Goal: Information Seeking & Learning: Learn about a topic

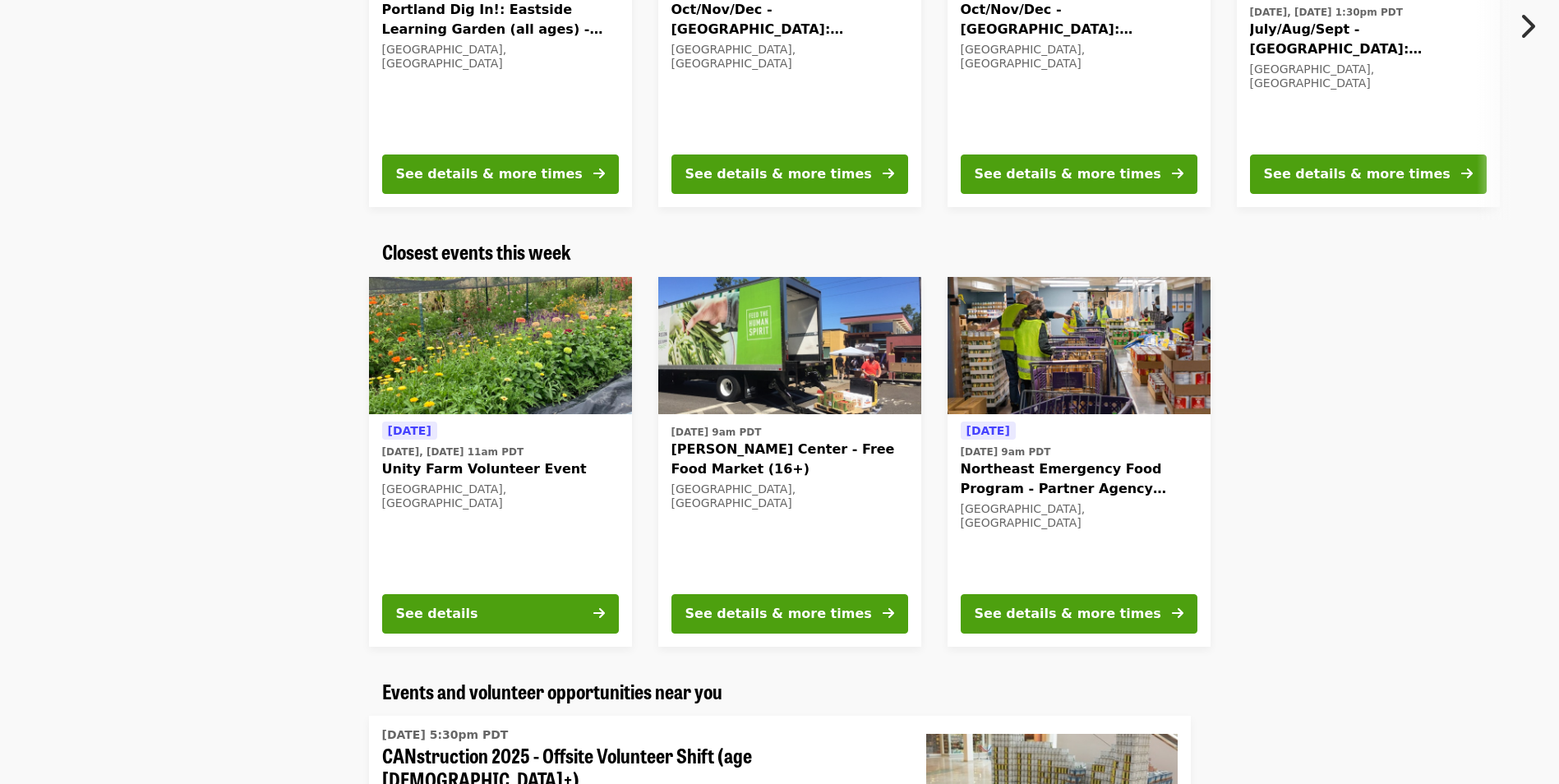
scroll to position [328, 0]
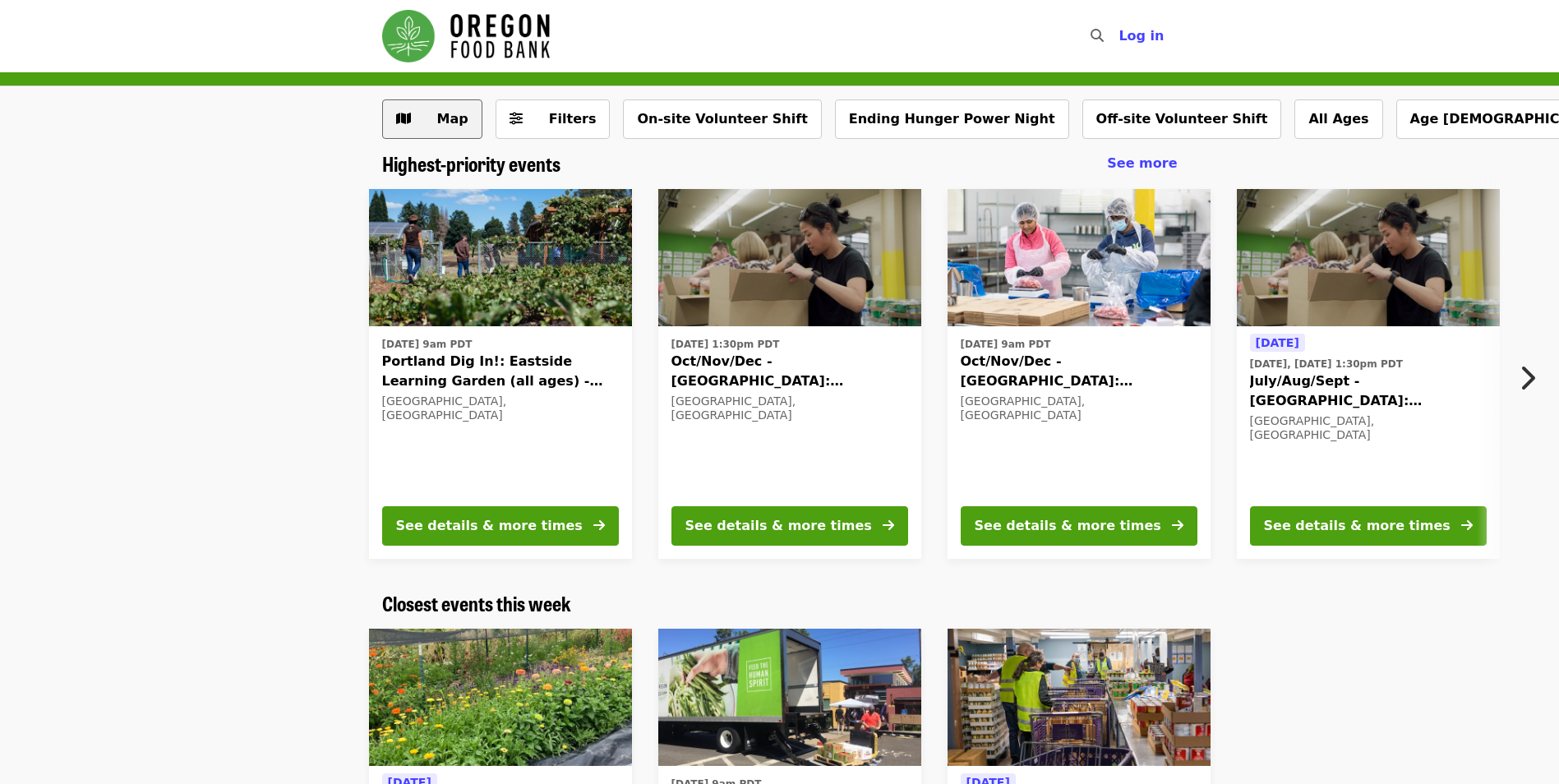
click at [414, 122] on button "Map" at bounding box center [433, 119] width 101 height 39
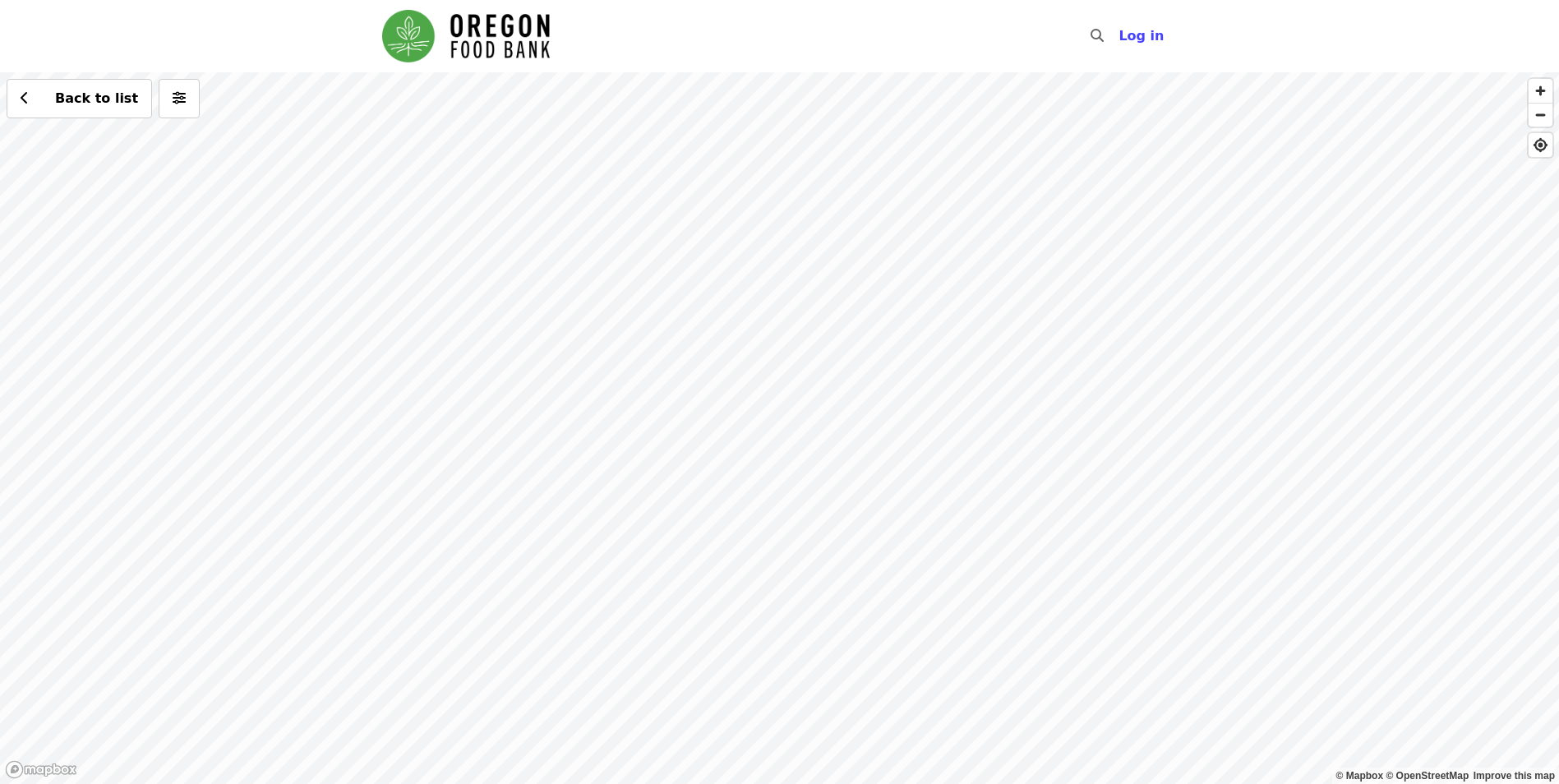
drag, startPoint x: 145, startPoint y: 233, endPoint x: 445, endPoint y: 322, distance: 312.9
click at [445, 322] on div "Back to list" at bounding box center [779, 428] width 1559 height 711
click at [362, 304] on div "Back to list" at bounding box center [779, 428] width 1559 height 711
click at [383, 268] on div "Back to list" at bounding box center [779, 428] width 1559 height 711
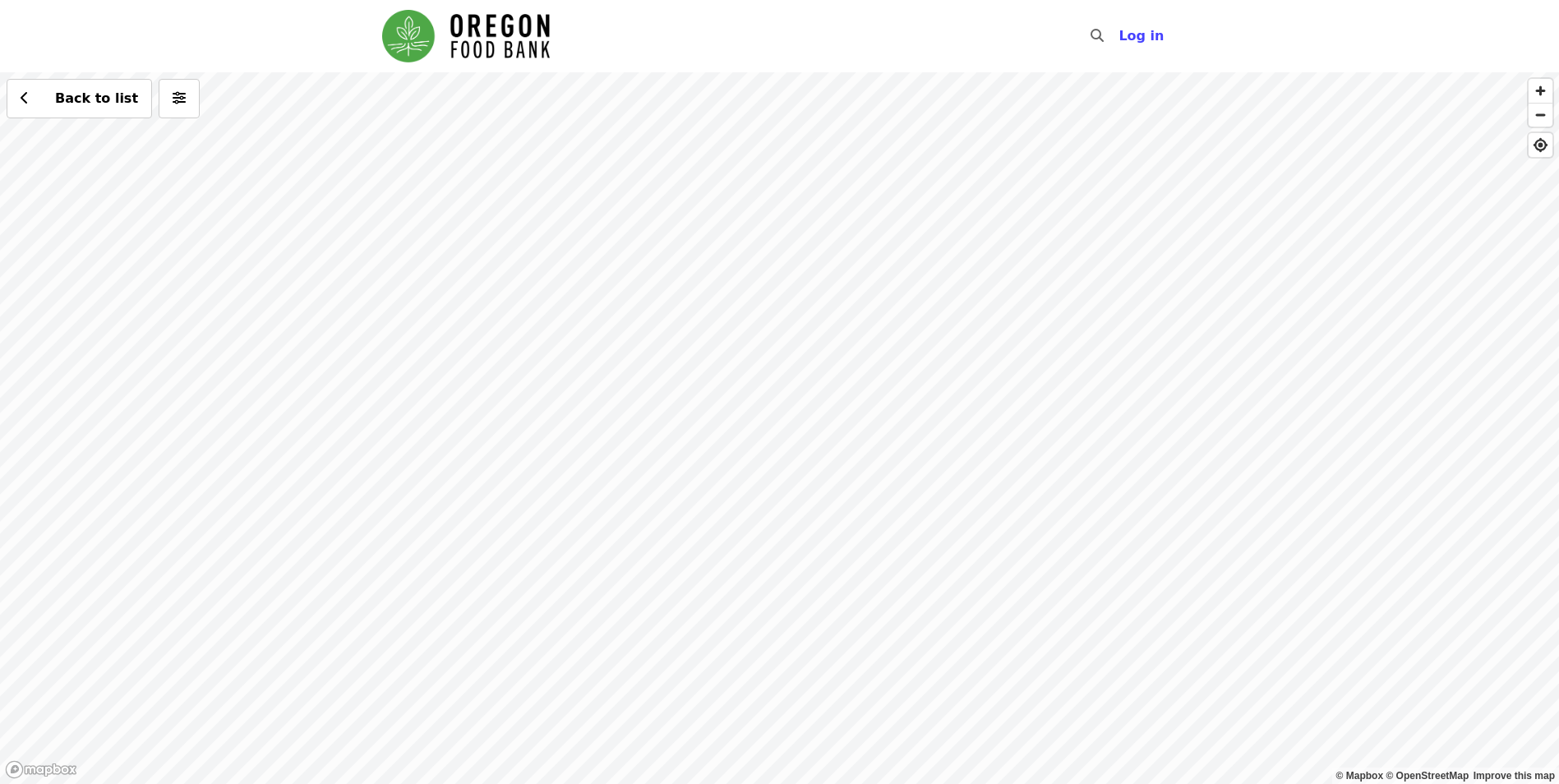
click at [383, 268] on div "Back to list" at bounding box center [779, 428] width 1559 height 711
drag, startPoint x: 288, startPoint y: 246, endPoint x: 412, endPoint y: 353, distance: 163.8
click at [412, 353] on div "Back to list" at bounding box center [779, 428] width 1559 height 711
click at [327, 336] on div "Back to list" at bounding box center [779, 428] width 1559 height 711
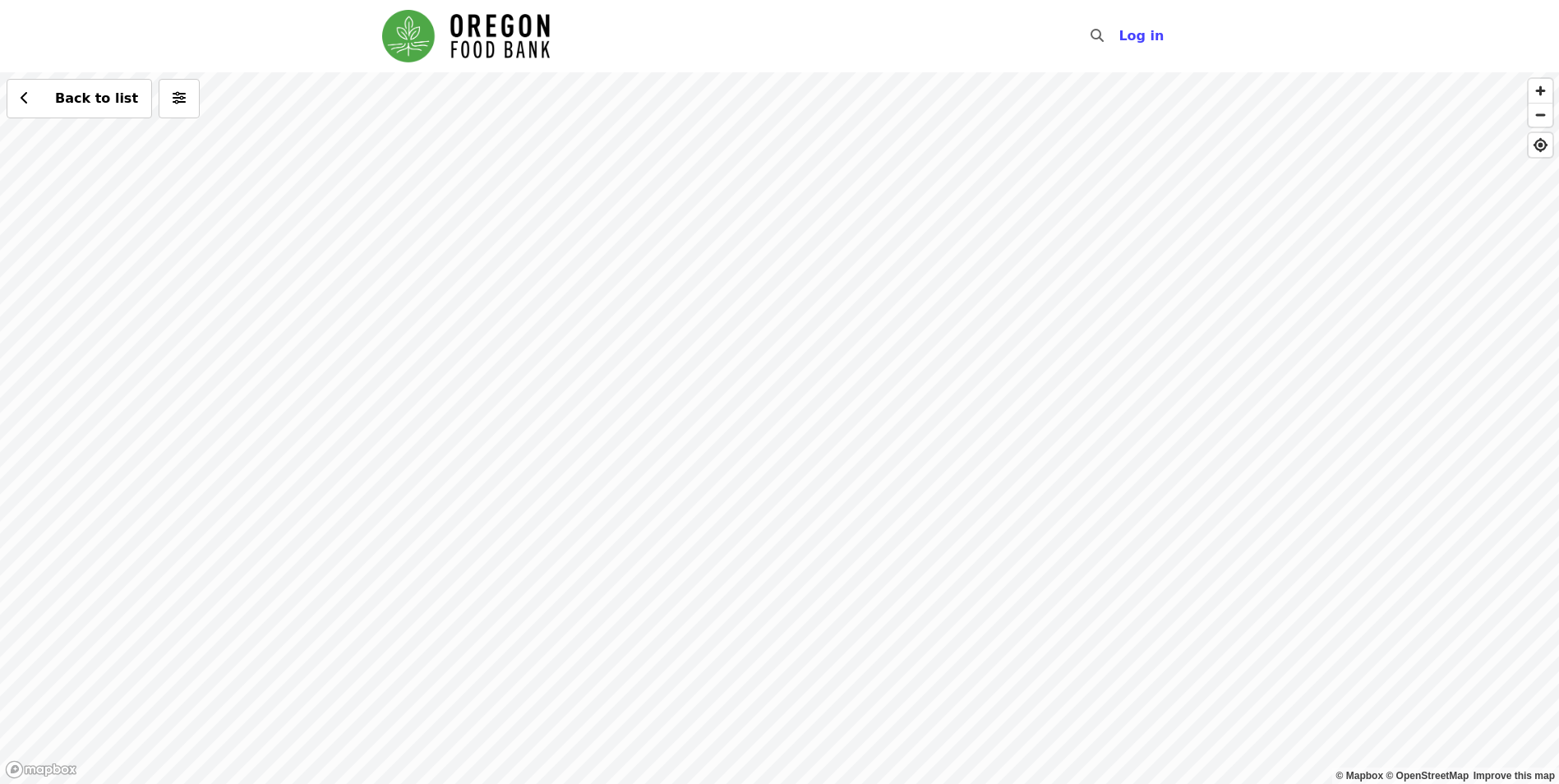
drag, startPoint x: 307, startPoint y: 331, endPoint x: 574, endPoint y: 337, distance: 267.1
click at [574, 337] on div "Back to list" at bounding box center [779, 428] width 1559 height 711
click at [298, 312] on div "Back to list" at bounding box center [779, 428] width 1559 height 711
drag, startPoint x: 636, startPoint y: 364, endPoint x: 460, endPoint y: 454, distance: 197.7
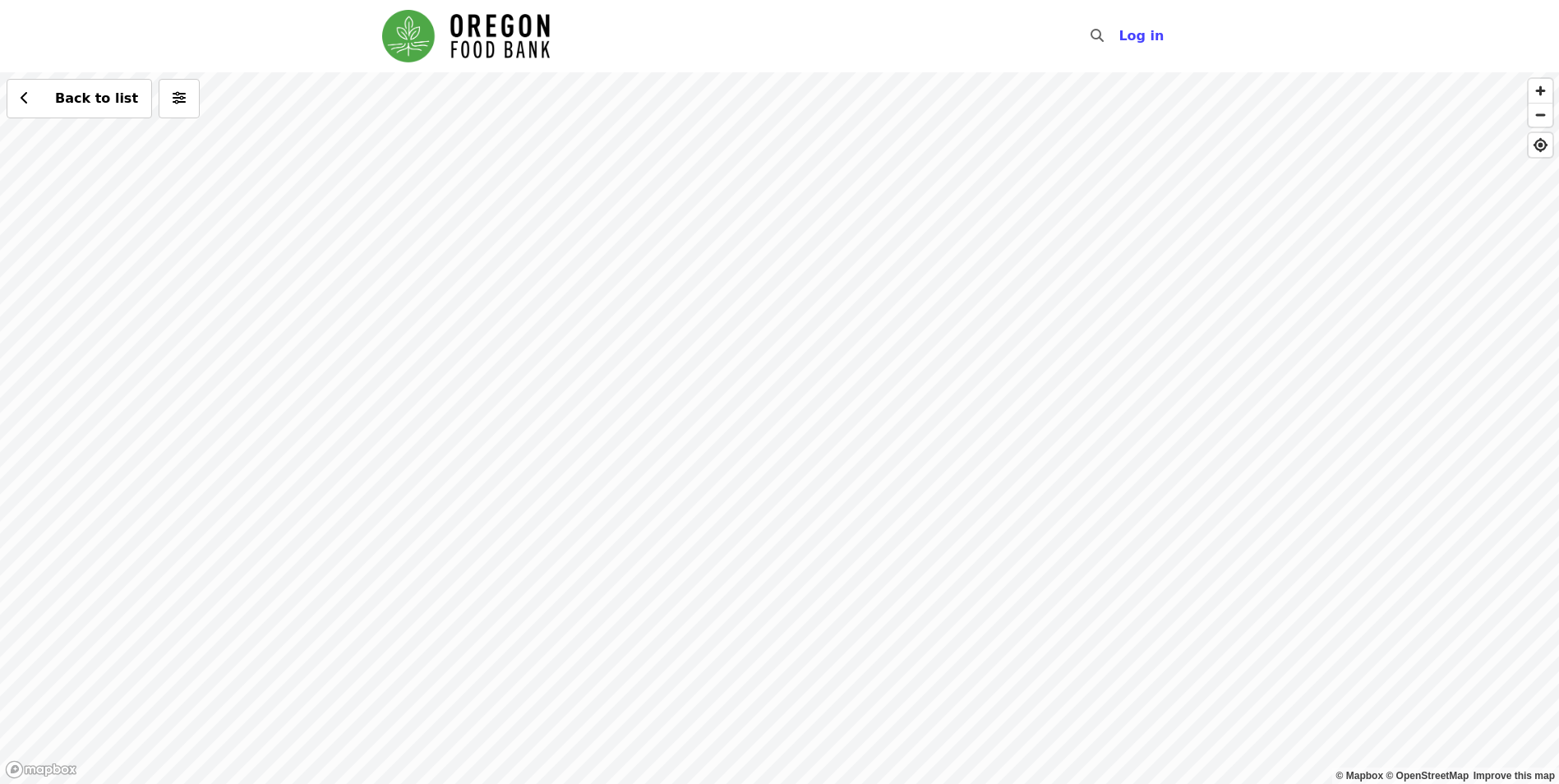
click at [460, 454] on div "Back to list" at bounding box center [779, 428] width 1559 height 711
drag, startPoint x: 759, startPoint y: 500, endPoint x: 600, endPoint y: 297, distance: 257.9
click at [600, 297] on div "Back to list" at bounding box center [779, 428] width 1559 height 711
drag, startPoint x: 902, startPoint y: 538, endPoint x: 787, endPoint y: 391, distance: 186.6
click at [787, 391] on div "Back to list" at bounding box center [779, 428] width 1559 height 711
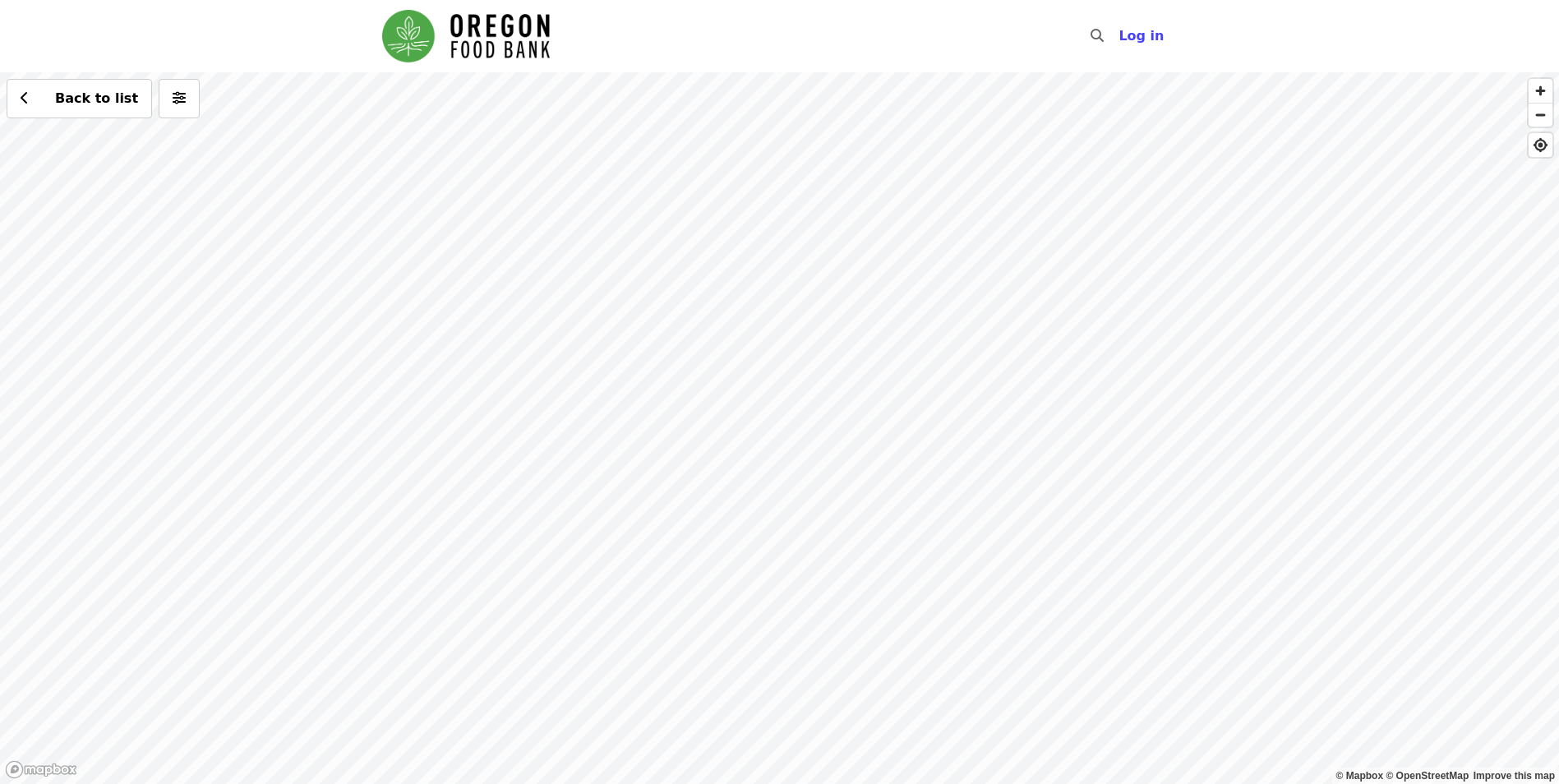
drag, startPoint x: 823, startPoint y: 492, endPoint x: 564, endPoint y: 736, distance: 355.8
click at [571, 783] on html "Skip to content ​ Log in © Mapbox © OpenStreetMap Improve this map Back to list…" at bounding box center [779, 392] width 1559 height 784
click at [424, 318] on div "Back to list" at bounding box center [779, 428] width 1559 height 711
click at [469, 342] on span "See 2 actions at this location" at bounding box center [431, 347] width 215 height 15
